Goal: Task Accomplishment & Management: Complete application form

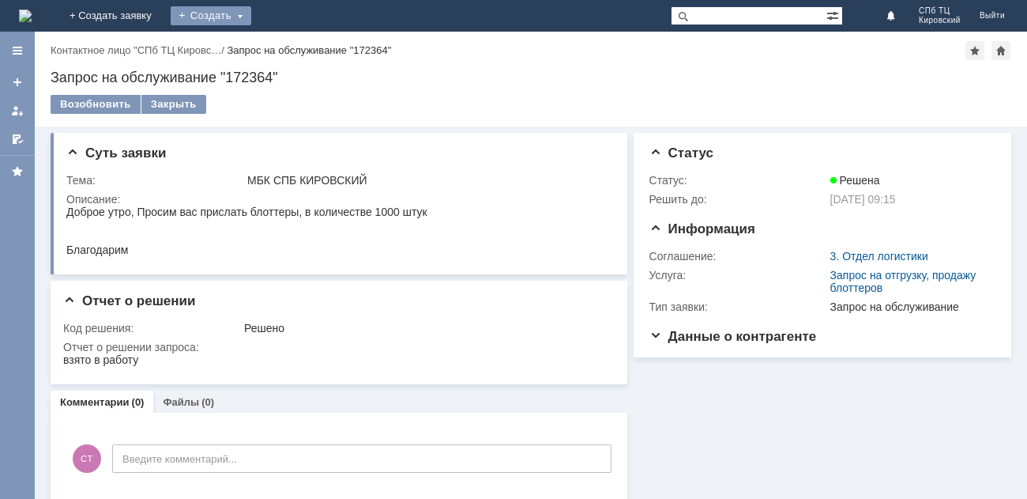
click at [251, 15] on div "Создать" at bounding box center [211, 15] width 81 height 19
click at [294, 42] on link "Заявка" at bounding box center [234, 47] width 120 height 19
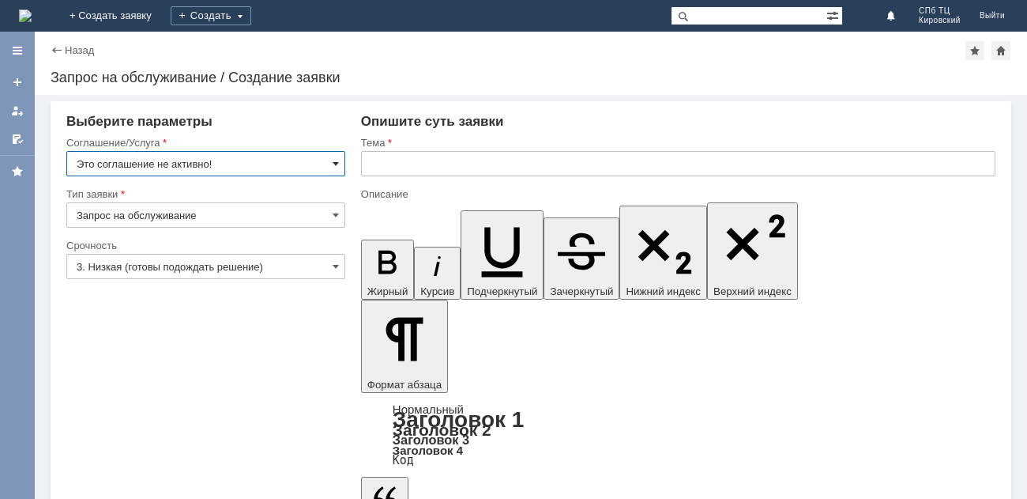
click at [333, 166] on span at bounding box center [336, 163] width 6 height 13
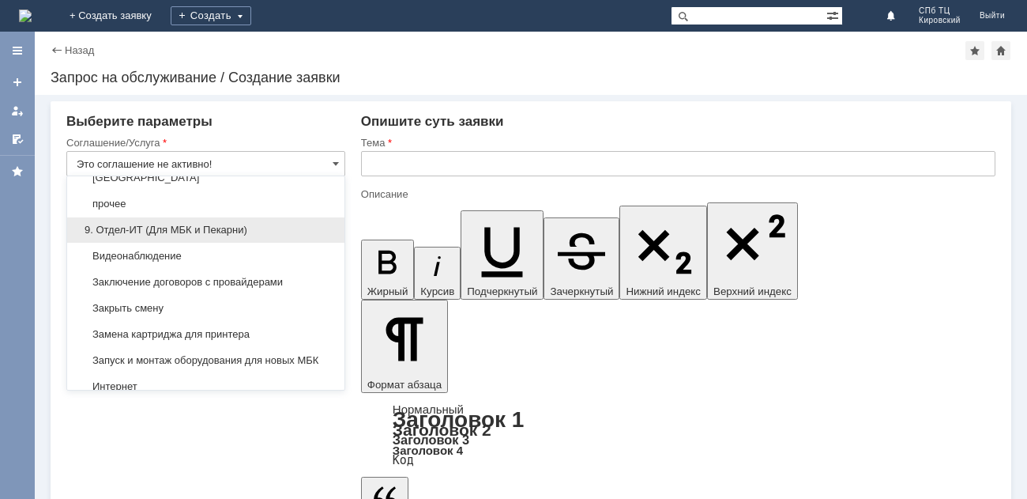
scroll to position [1500, 0]
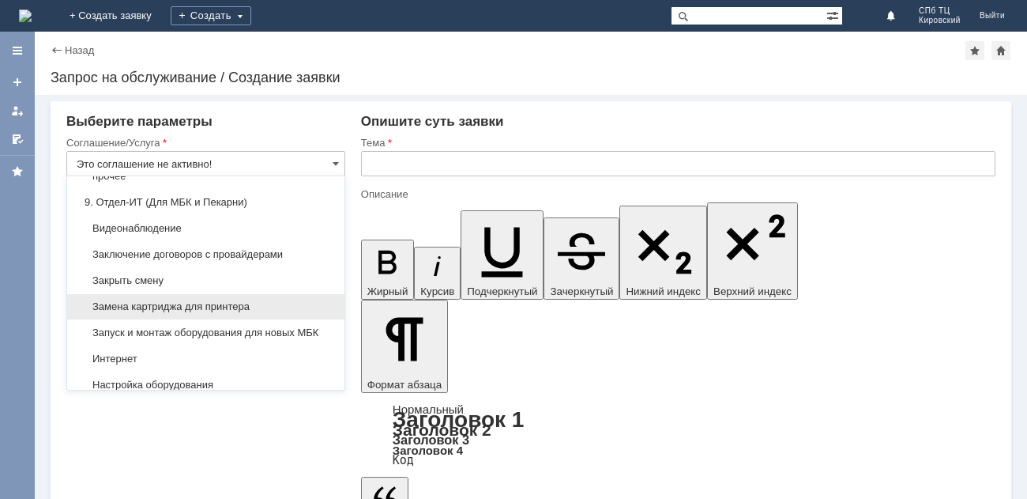
click at [235, 313] on span "Замена картриджа для принтера" at bounding box center [206, 306] width 258 height 13
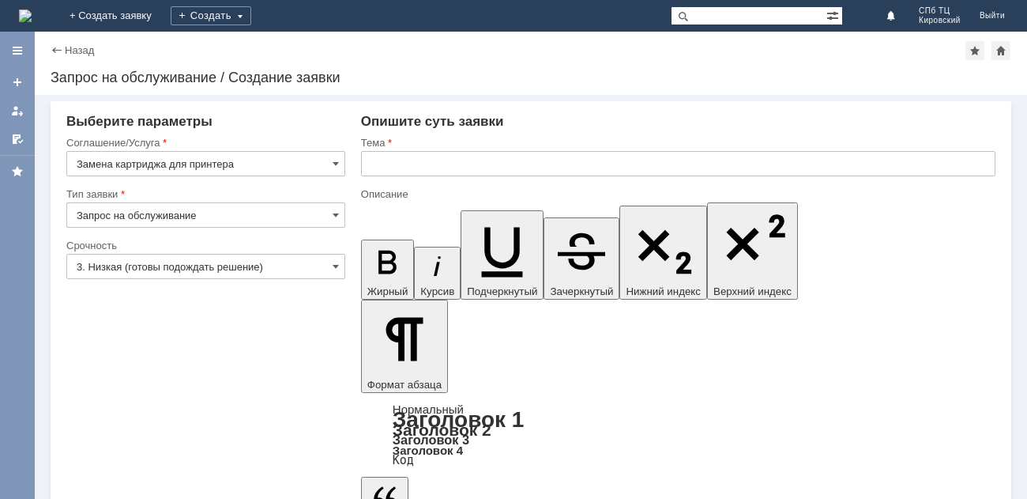
type input "Замена картриджа для принтера"
click at [418, 164] on input "text" at bounding box center [678, 163] width 634 height 25
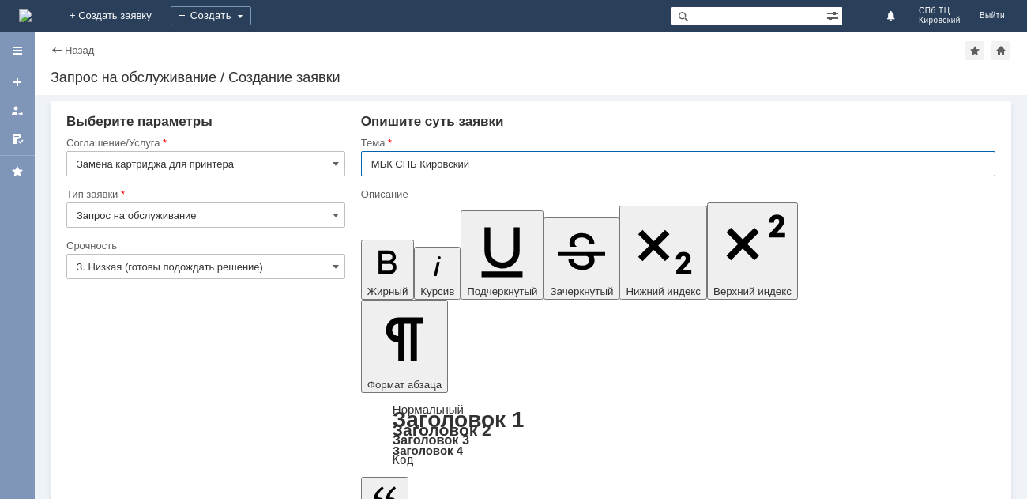
type input "МБК СПБ Кировский"
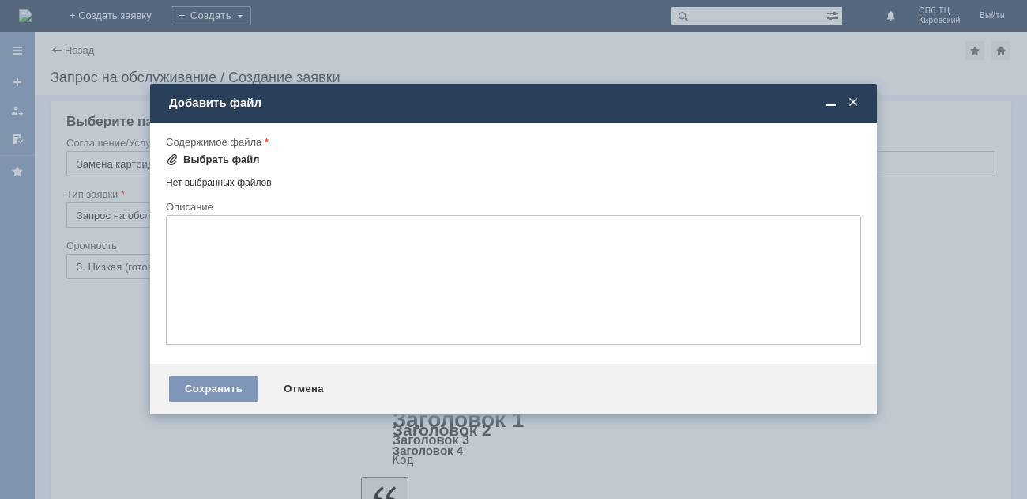
click at [171, 160] on span at bounding box center [172, 159] width 13 height 13
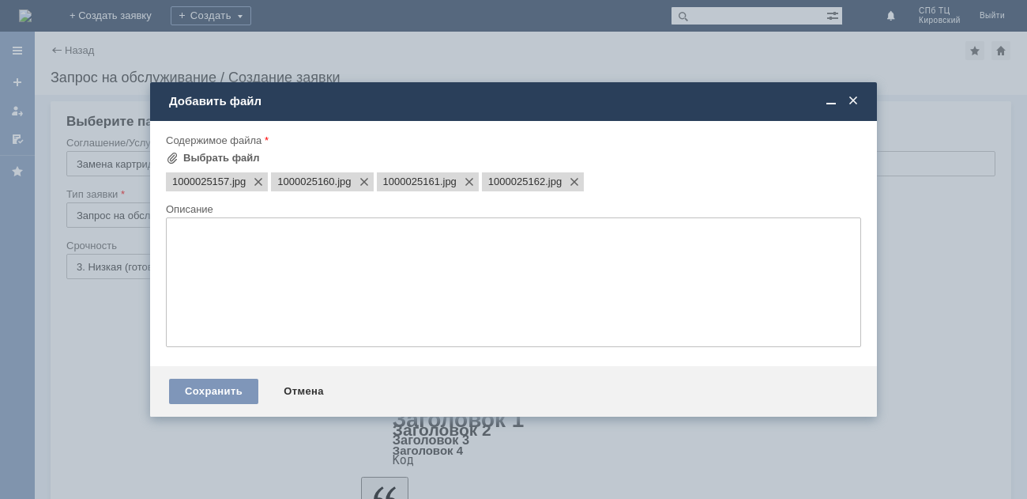
scroll to position [0, 0]
click at [229, 385] on div "Сохранить" at bounding box center [213, 390] width 89 height 25
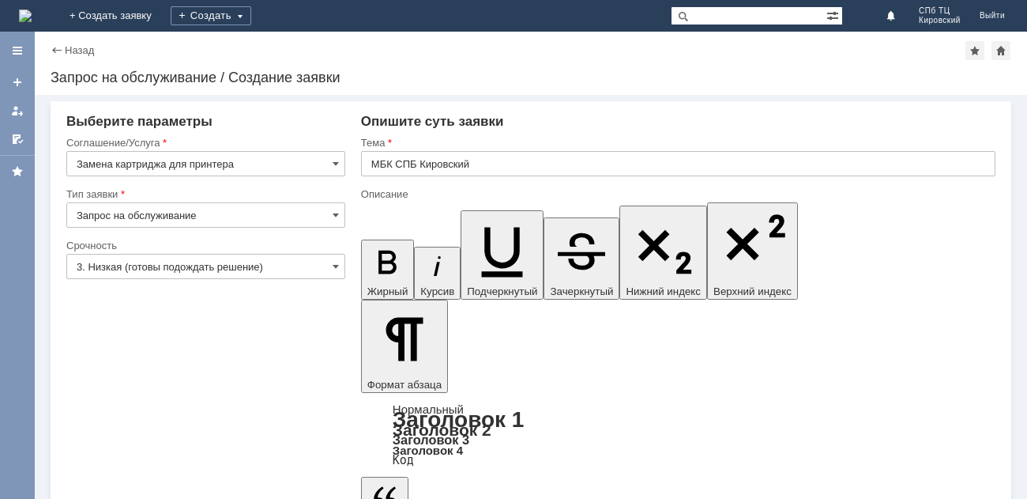
click at [326, 264] on input "3. Низкая (готовы подождать решение)" at bounding box center [205, 266] width 279 height 25
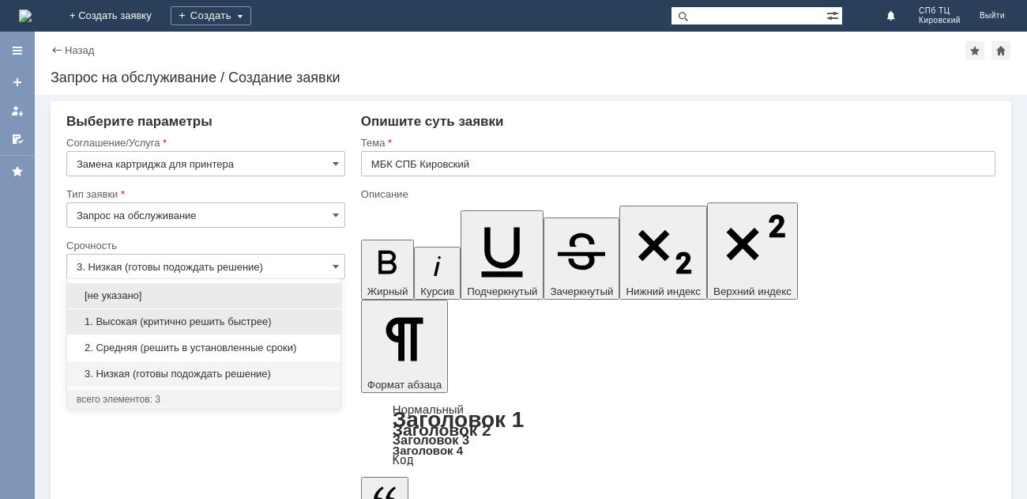
click at [241, 328] on div "1. Высокая (критично решить быстрее)" at bounding box center [203, 321] width 273 height 25
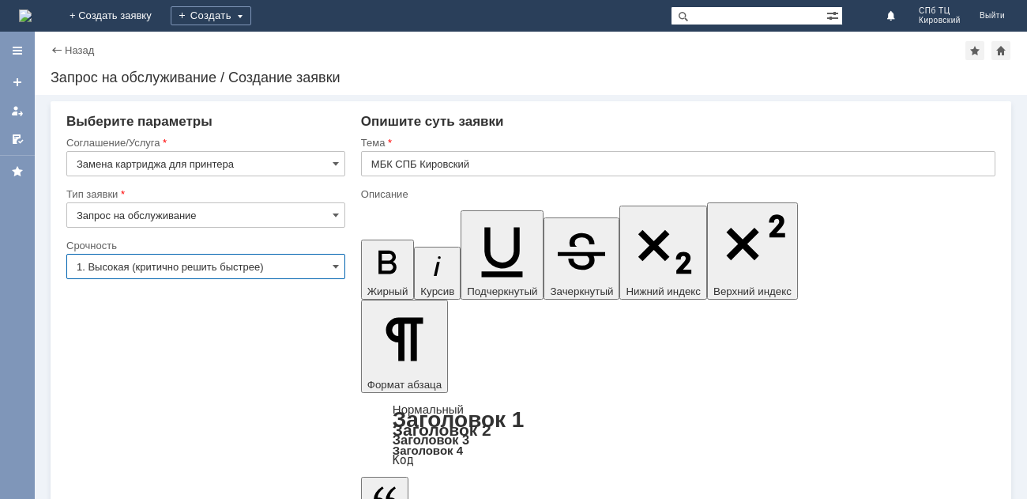
type input "1. Высокая (критично решить быстрее)"
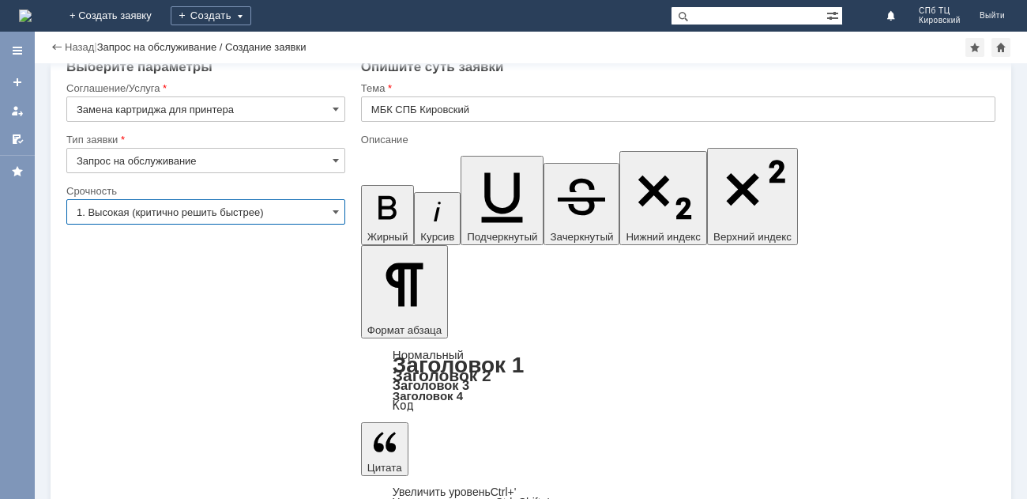
scroll to position [22, 0]
